Goal: Download file/media

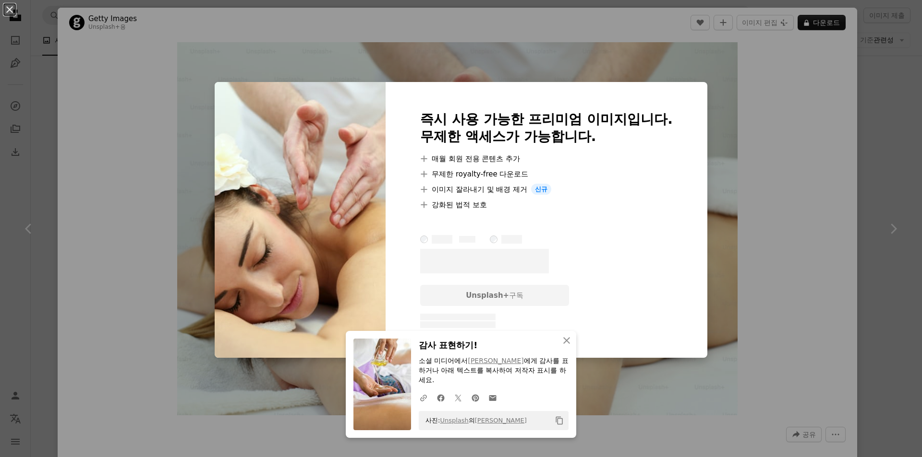
scroll to position [0, 35]
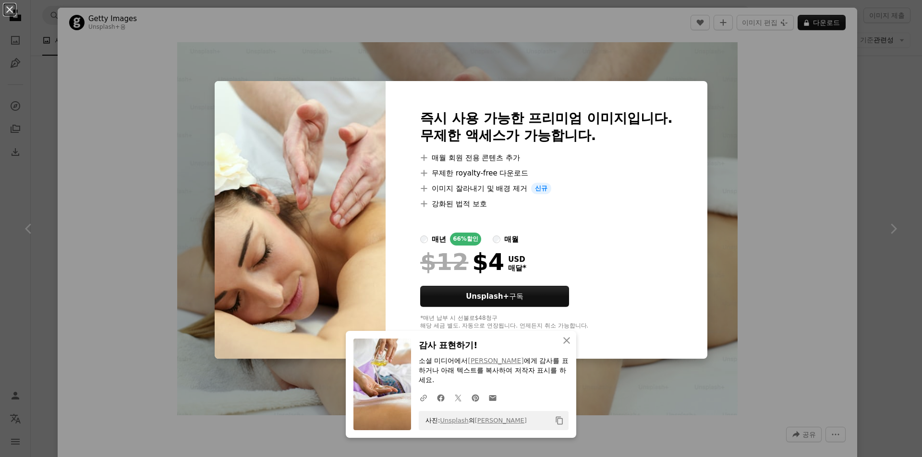
click at [815, 257] on div "An X shape 즉시 사용 가능한 프리미엄 이미지입니다. 무제한 액세스가 가능합니다. A plus sign 매월 회원 전용 콘텐츠 추가 A…" at bounding box center [461, 228] width 922 height 457
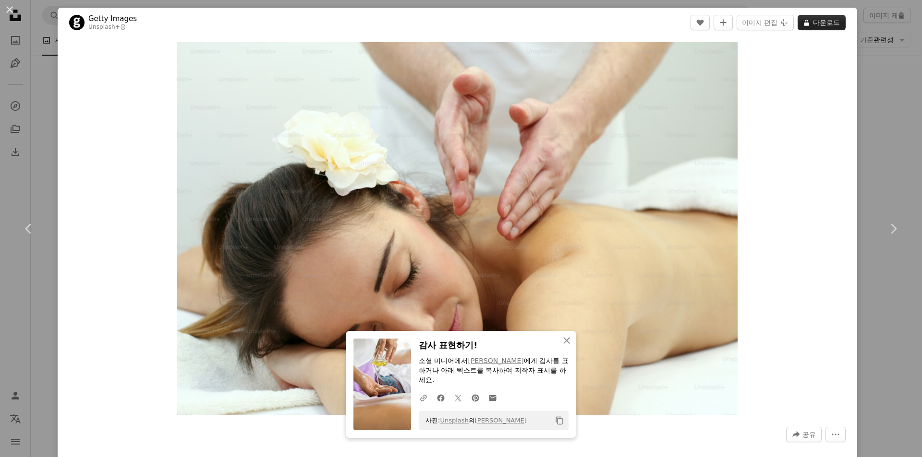
click at [812, 23] on button "A lock 다운로드" at bounding box center [821, 22] width 48 height 15
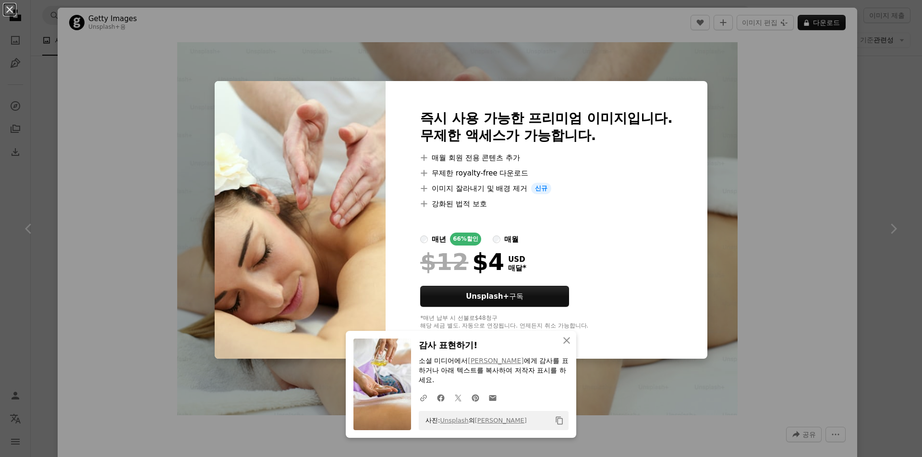
click at [838, 124] on div "An X shape 즉시 사용 가능한 프리미엄 이미지입니다. 무제한 액세스가 가능합니다. A plus sign 매월 회원 전용 콘텐츠 추가 A…" at bounding box center [461, 228] width 922 height 457
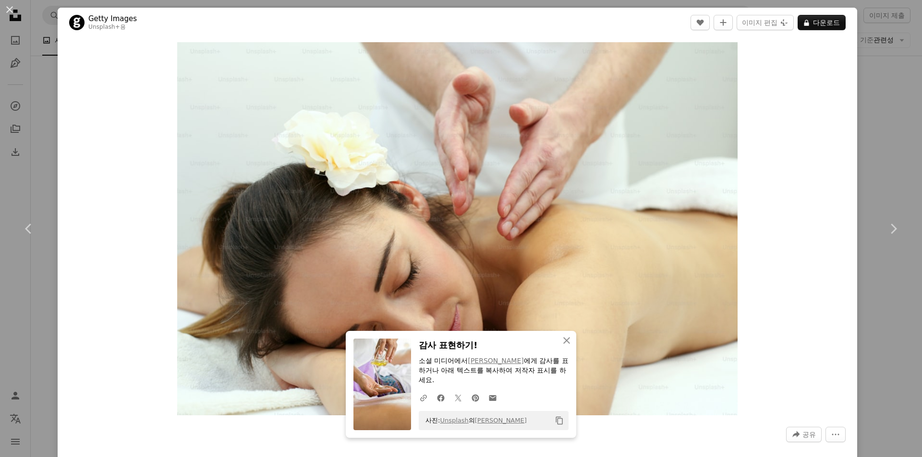
click at [883, 153] on div "An X shape Chevron left Chevron right Getty Images Unsplash+ 용 A heart A plus s…" at bounding box center [461, 228] width 922 height 457
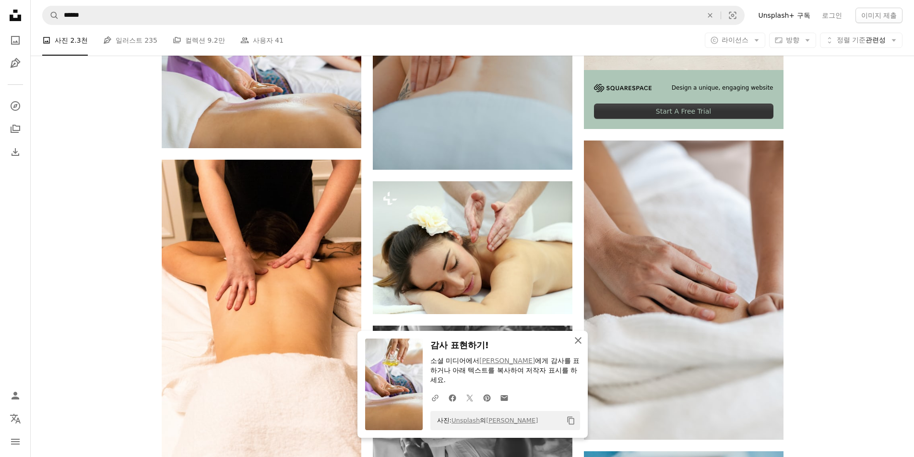
click at [577, 341] on icon "button" at bounding box center [578, 340] width 7 height 7
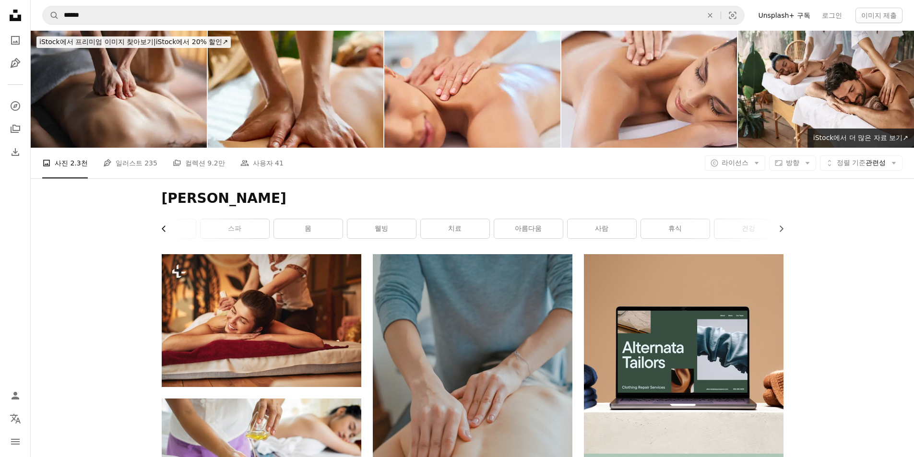
click at [163, 230] on icon "button" at bounding box center [164, 229] width 4 height 6
click at [163, 230] on link "마사지" at bounding box center [196, 228] width 69 height 19
click at [157, 7] on nav "A magnifying glass ****** An X shape Visual search Filters Unsplash+ 구독 로그인 이미지…" at bounding box center [473, 15] width 884 height 31
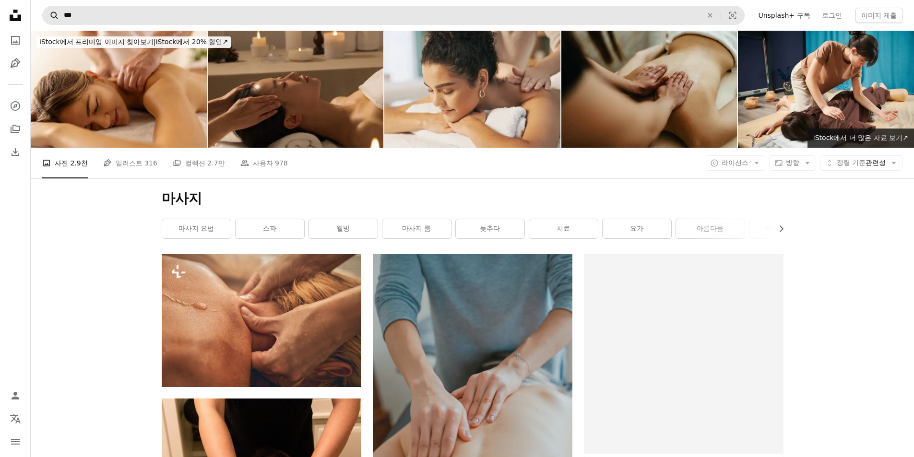
click at [38, 15] on nav "A magnifying glass *** An X shape Visual search Filters Unsplash+ 구독 로그인 이미지 제출" at bounding box center [473, 15] width 884 height 31
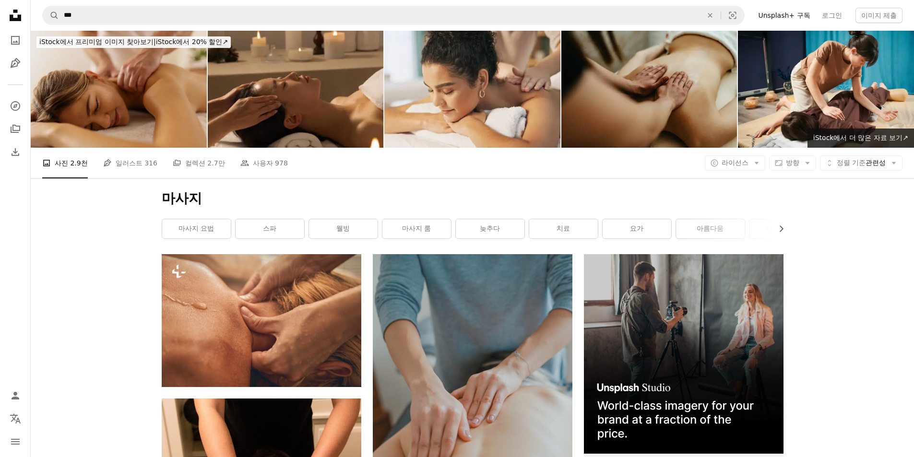
click at [133, 108] on img at bounding box center [119, 89] width 176 height 117
